Goal: Transaction & Acquisition: Purchase product/service

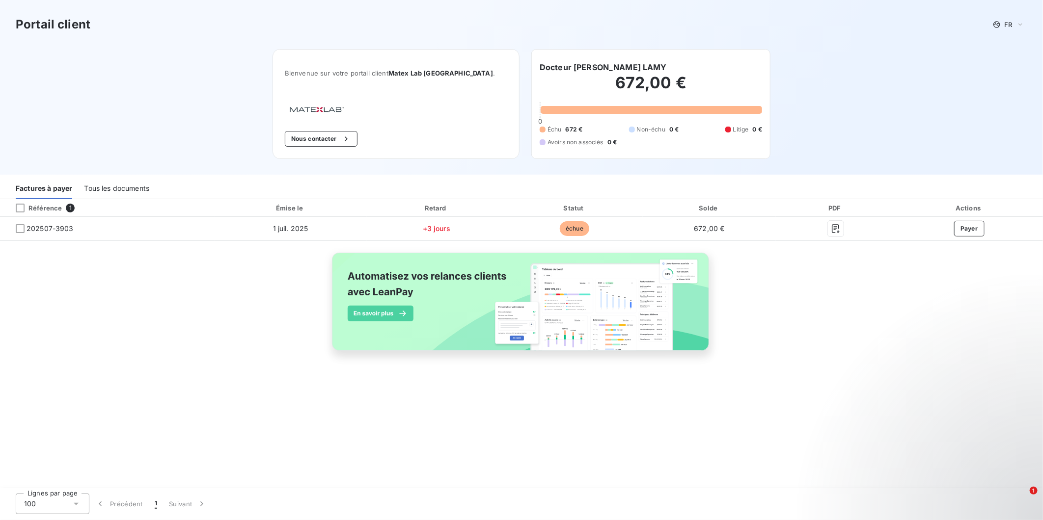
click at [118, 190] on div "Tous les documents" at bounding box center [116, 189] width 65 height 21
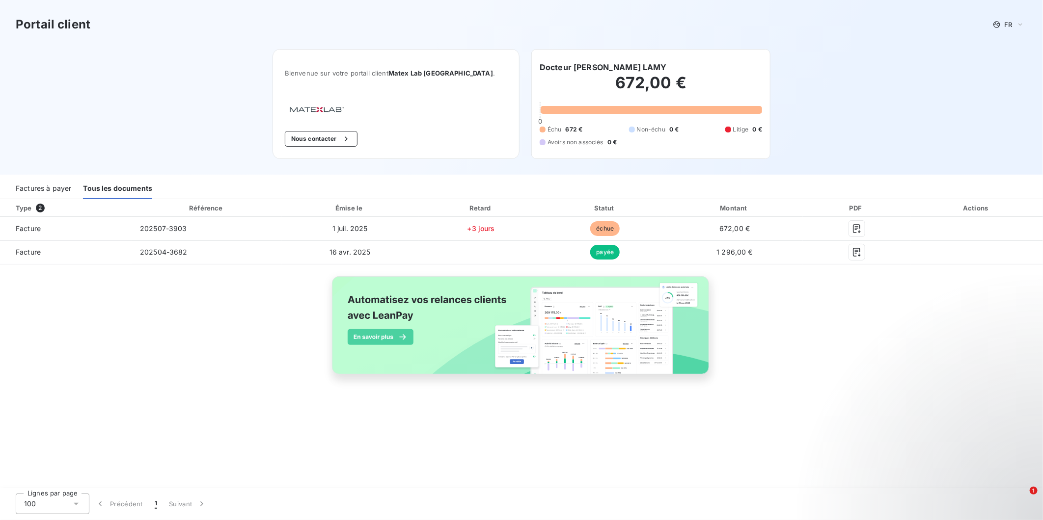
click at [41, 185] on div "Factures à payer" at bounding box center [43, 189] width 55 height 21
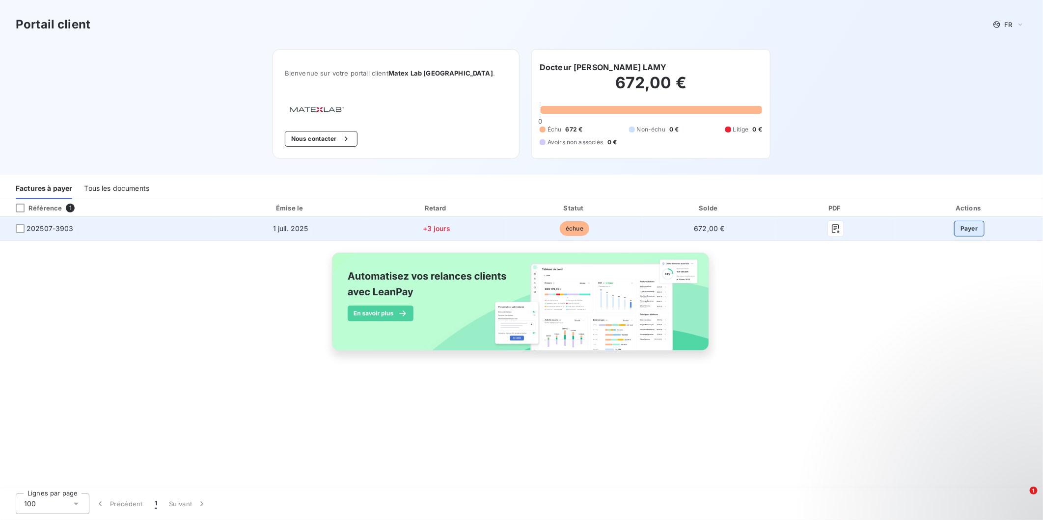
click at [966, 227] on button "Payer" at bounding box center [969, 229] width 30 height 16
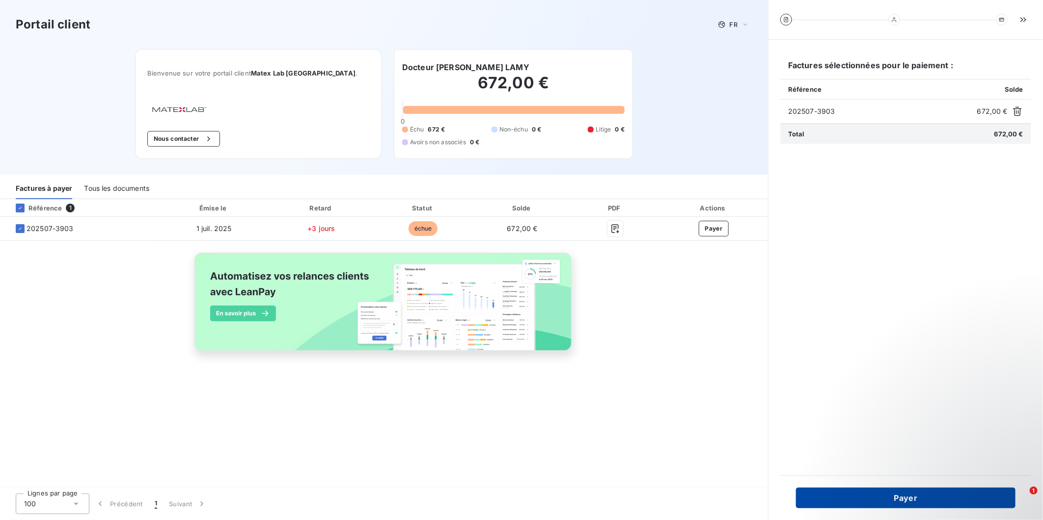
click at [909, 502] on button "Payer" at bounding box center [905, 498] width 219 height 21
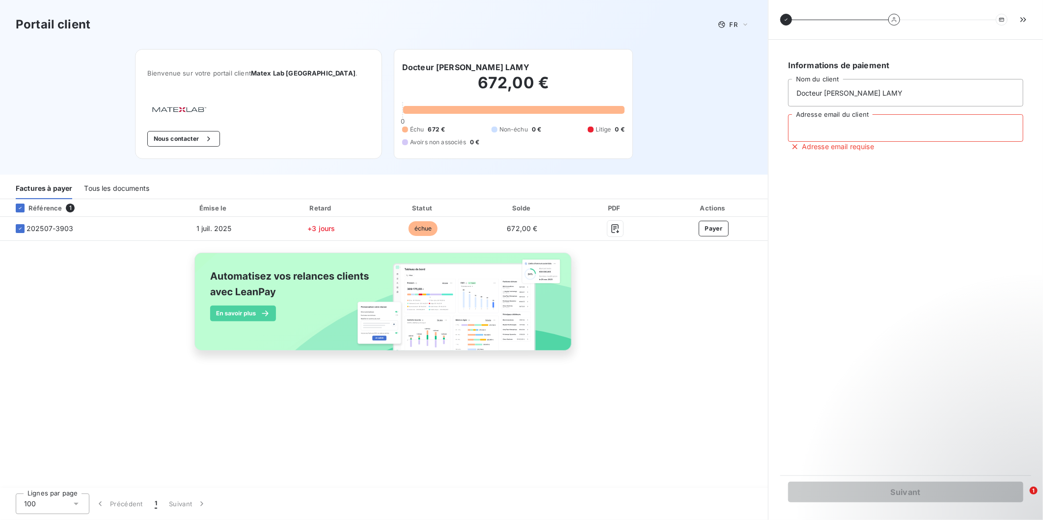
click at [846, 126] on input "Adresse email du client" at bounding box center [905, 127] width 235 height 27
type input "alvaro-dossantos@matexlab.com"
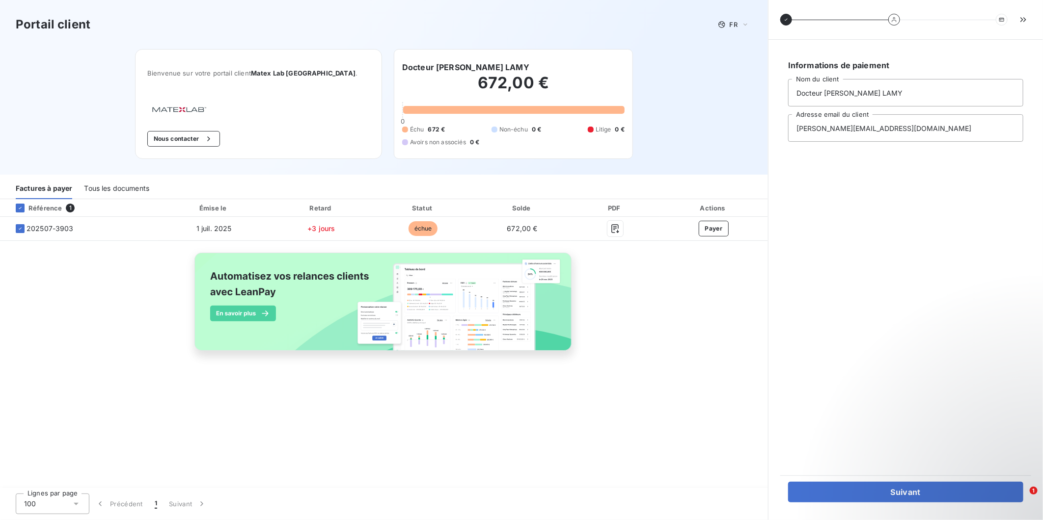
drag, startPoint x: 903, startPoint y: 494, endPoint x: 948, endPoint y: 408, distance: 96.8
click at [948, 408] on div "Informations de paiement Docteur Amandine CATELAIN LAMY Nom du client alvaro-do…" at bounding box center [905, 258] width 251 height 412
click at [919, 497] on button "Suivant" at bounding box center [905, 492] width 235 height 21
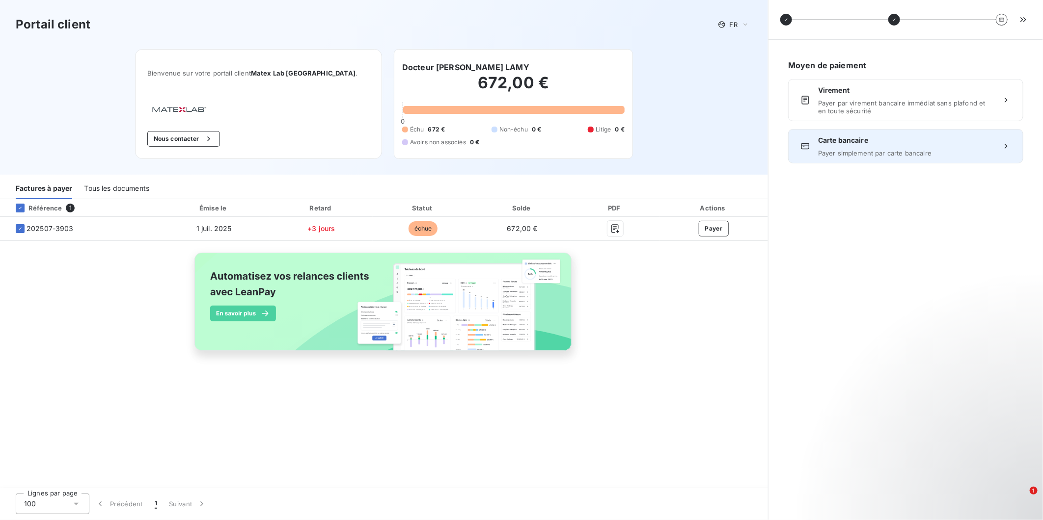
click at [885, 145] on span "Carte bancaire" at bounding box center [905, 140] width 175 height 10
